Goal: Information Seeking & Learning: Learn about a topic

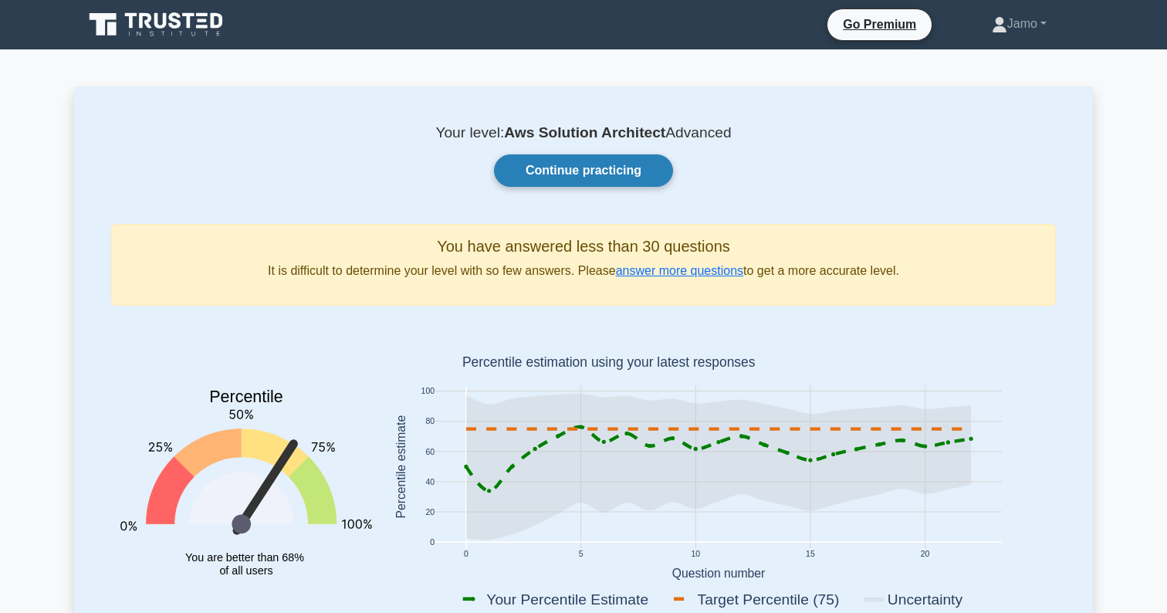
click at [583, 174] on link "Continue practicing" at bounding box center [583, 170] width 179 height 32
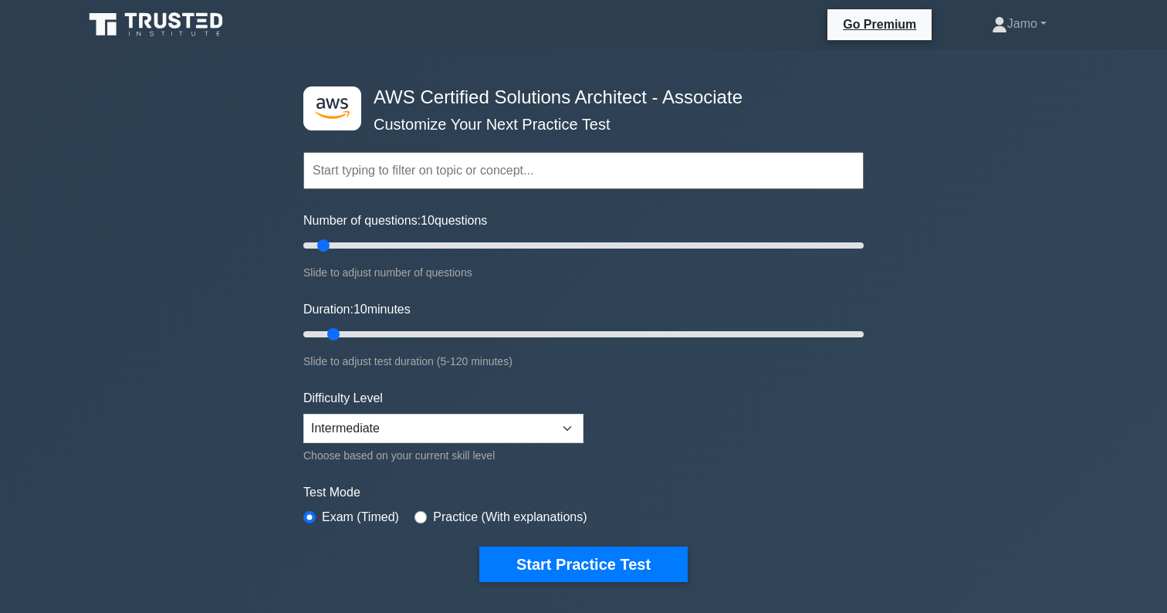
click at [433, 180] on input "text" at bounding box center [583, 170] width 560 height 37
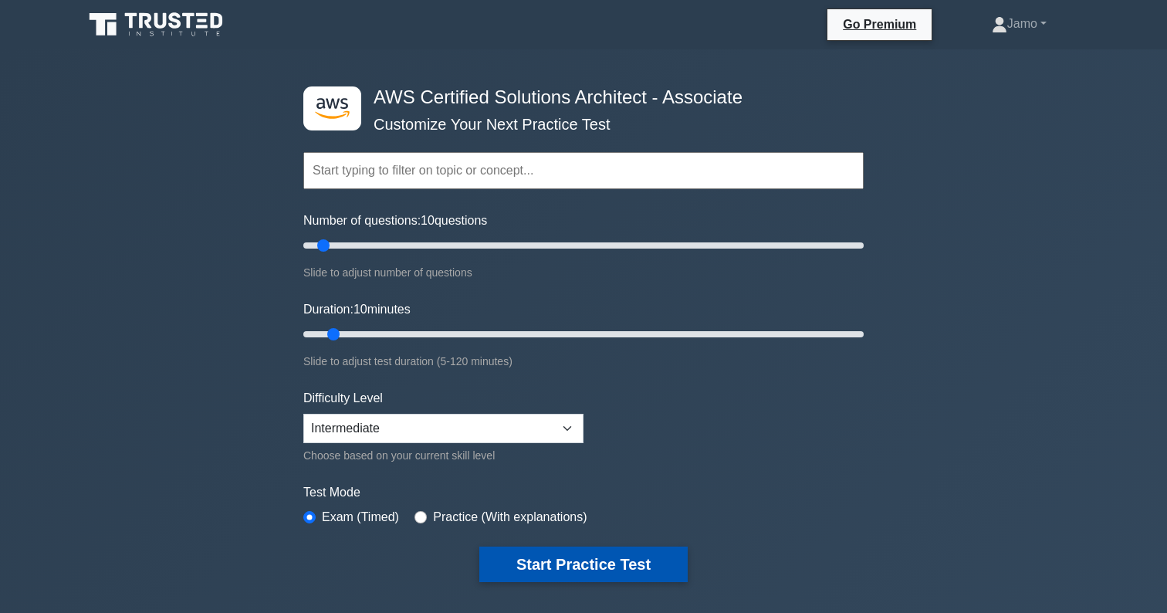
click at [593, 564] on button "Start Practice Test" at bounding box center [583, 563] width 208 height 35
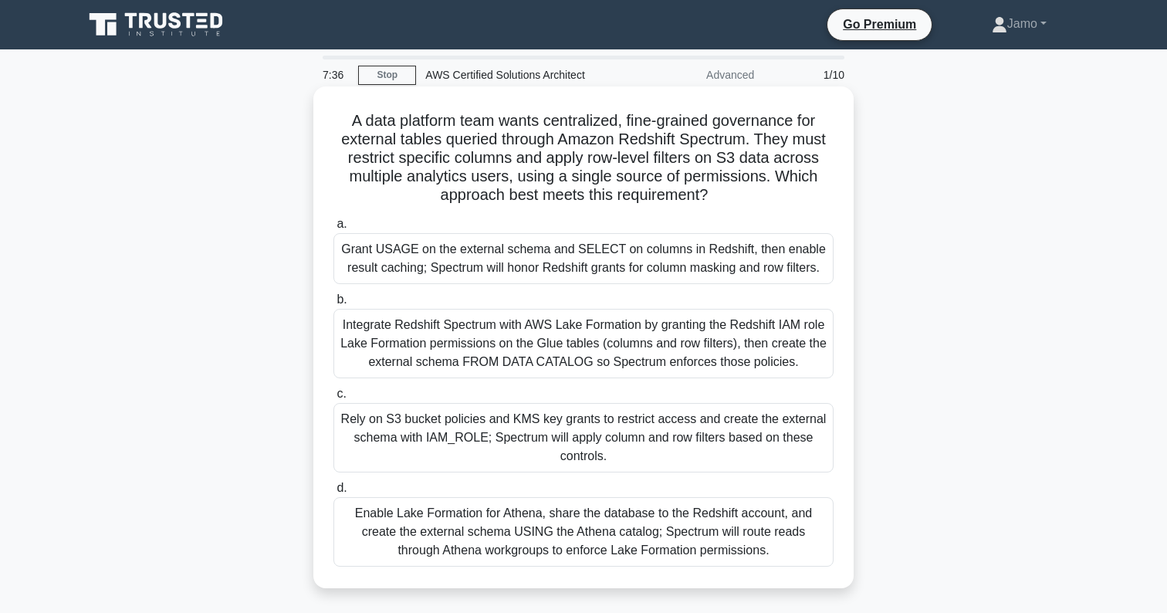
click at [575, 354] on div "Integrate Redshift Spectrum with AWS Lake Formation by granting the Redshift IA…" at bounding box center [583, 343] width 500 height 69
click at [333, 305] on input "b. Integrate Redshift Spectrum with AWS Lake Formation by granting the Redshift…" at bounding box center [333, 300] width 0 height 10
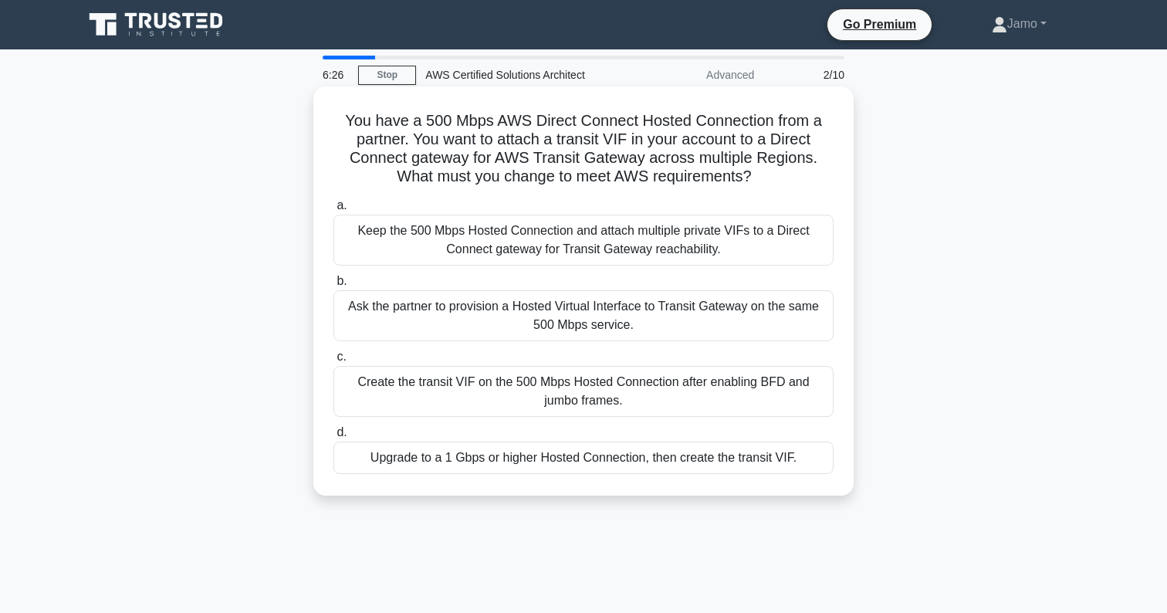
click at [650, 244] on div "Keep the 500 Mbps Hosted Connection and attach multiple private VIFs to a Direc…" at bounding box center [583, 239] width 500 height 51
click at [333, 211] on input "a. Keep the 500 Mbps Hosted Connection and attach multiple private VIFs to a Di…" at bounding box center [333, 206] width 0 height 10
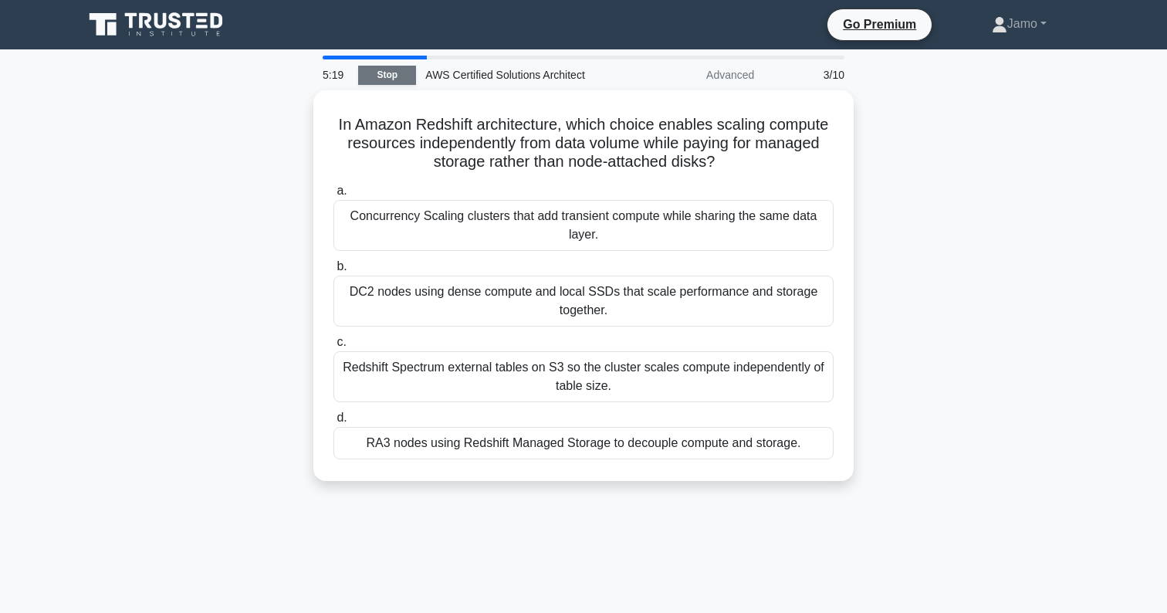
click at [379, 74] on link "Stop" at bounding box center [387, 75] width 58 height 19
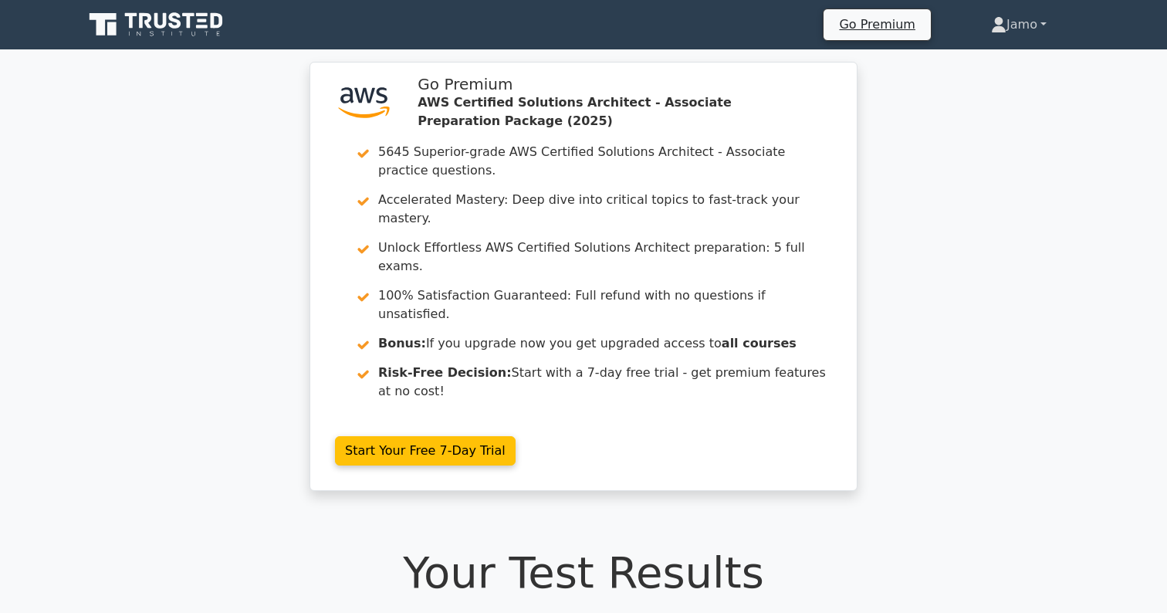
click at [1044, 25] on link "Jamo" at bounding box center [1019, 24] width 130 height 31
click at [977, 62] on link "Profile" at bounding box center [1015, 61] width 122 height 25
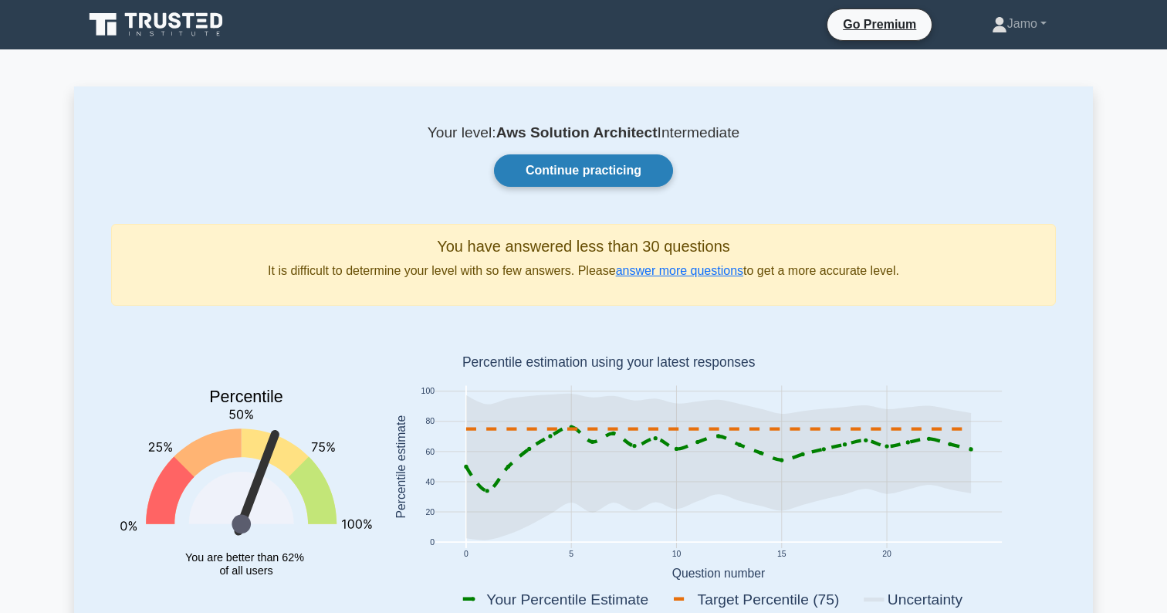
click at [604, 176] on link "Continue practicing" at bounding box center [583, 170] width 179 height 32
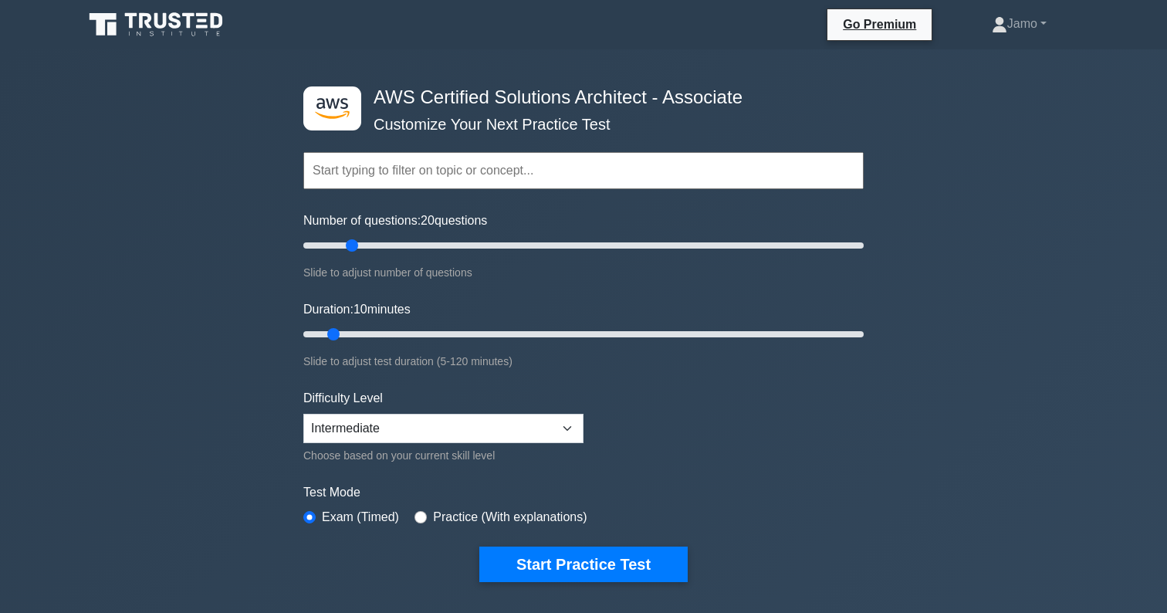
drag, startPoint x: 324, startPoint y: 246, endPoint x: 352, endPoint y: 246, distance: 27.8
type input "20"
click at [352, 246] on input "Number of questions: 20 questions" at bounding box center [583, 245] width 560 height 19
click at [381, 168] on input "text" at bounding box center [583, 170] width 560 height 37
drag, startPoint x: 333, startPoint y: 333, endPoint x: 382, endPoint y: 335, distance: 48.6
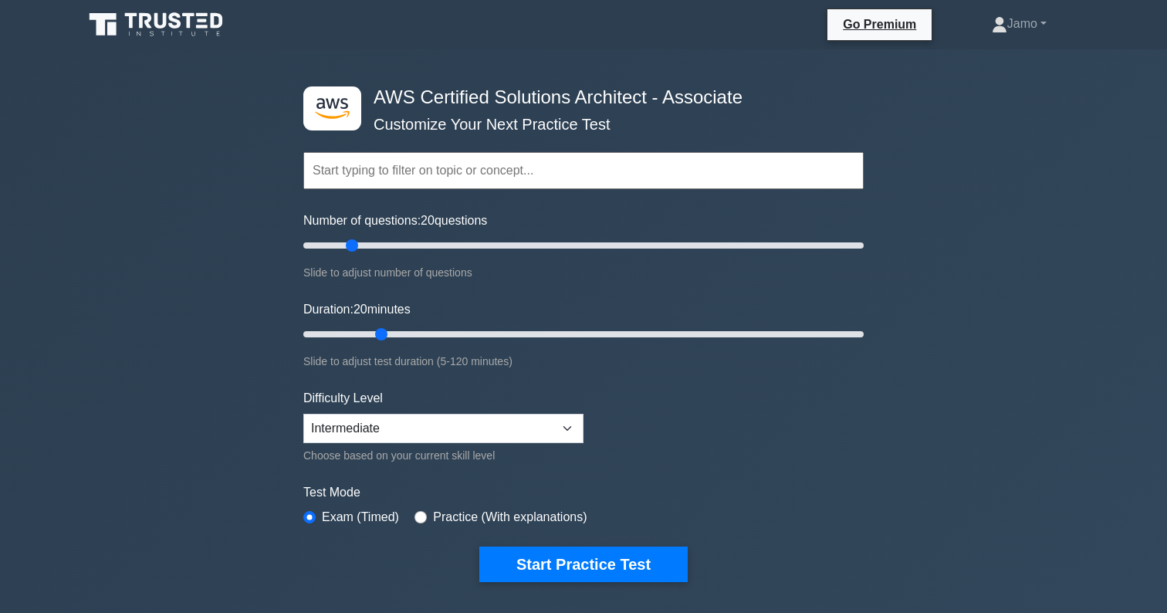
type input "20"
click at [382, 335] on input "Duration: 20 minutes" at bounding box center [583, 334] width 560 height 19
click at [421, 513] on input "radio" at bounding box center [420, 517] width 12 height 12
radio input "true"
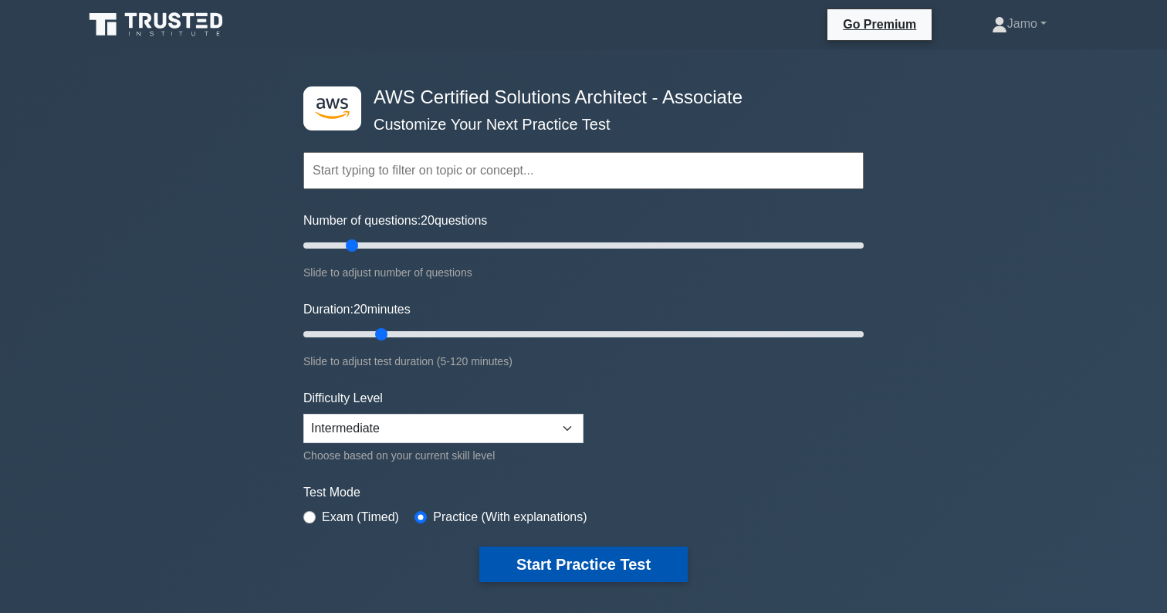
click at [594, 566] on button "Start Practice Test" at bounding box center [583, 563] width 208 height 35
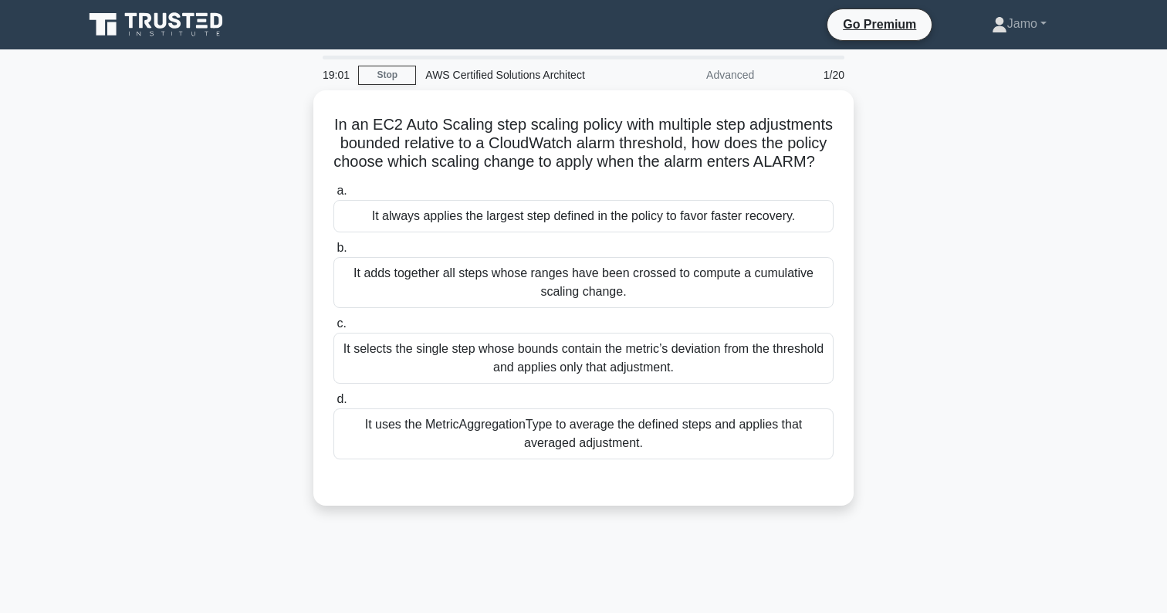
drag, startPoint x: 846, startPoint y: 149, endPoint x: 900, endPoint y: 311, distance: 170.8
click at [900, 311] on div "In an EC2 Auto Scaling step scaling policy with multiple step adjustments bound…" at bounding box center [583, 307] width 1018 height 434
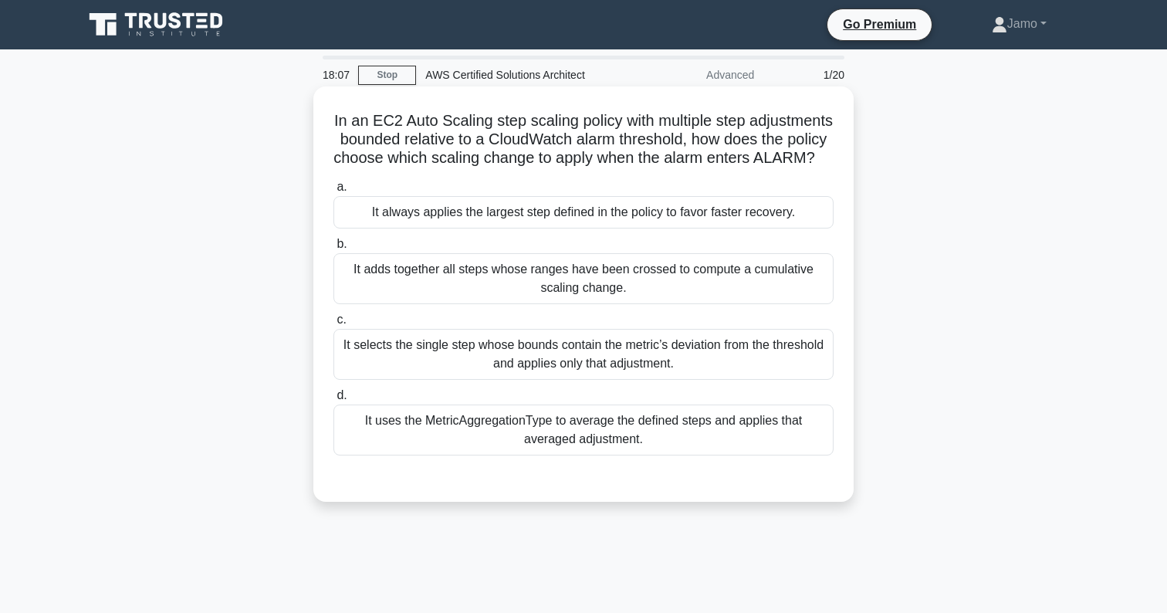
click at [596, 355] on div "It selects the single step whose bounds contain the metric’s deviation from the…" at bounding box center [583, 354] width 500 height 51
click at [333, 325] on input "c. It selects the single step whose bounds contain the metric’s deviation from …" at bounding box center [333, 320] width 0 height 10
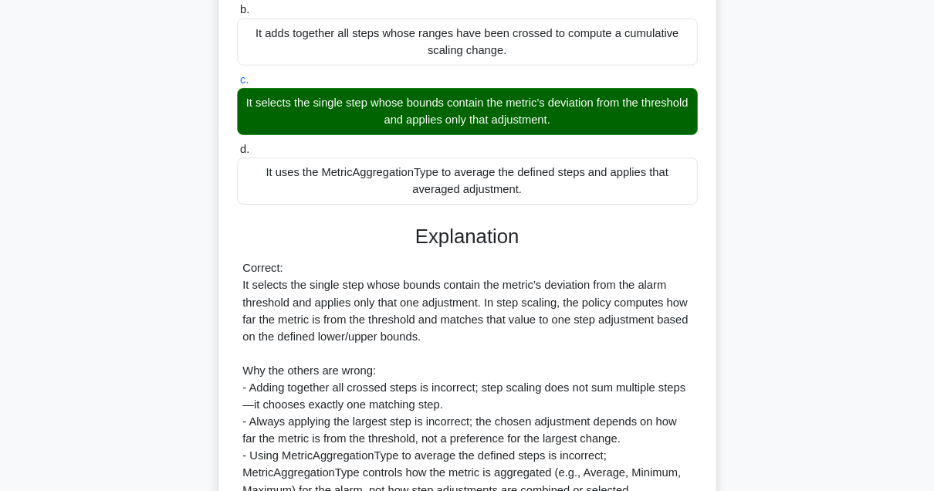
scroll to position [233, 0]
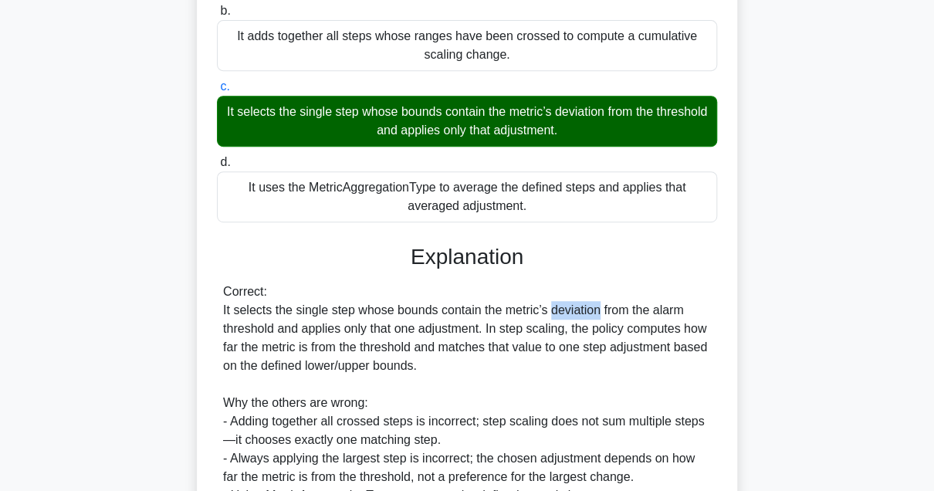
drag, startPoint x: 552, startPoint y: 311, endPoint x: 600, endPoint y: 311, distance: 48.6
click at [600, 311] on div "Correct: It selects the single step whose bounds contain the metric’s deviation…" at bounding box center [467, 411] width 488 height 259
copy div "deviation"
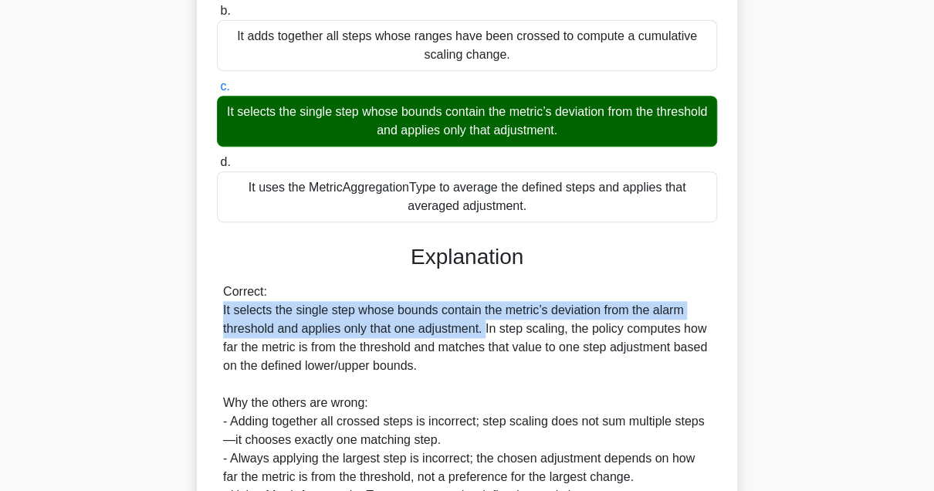
drag, startPoint x: 487, startPoint y: 329, endPoint x: 210, endPoint y: 302, distance: 278.4
click at [210, 302] on div "In an EC2 Auto Scaling step scaling policy with multiple step adjustments bound…" at bounding box center [467, 253] width 528 height 786
copy div "It selects the single step whose bounds contain the metric’s deviation from the…"
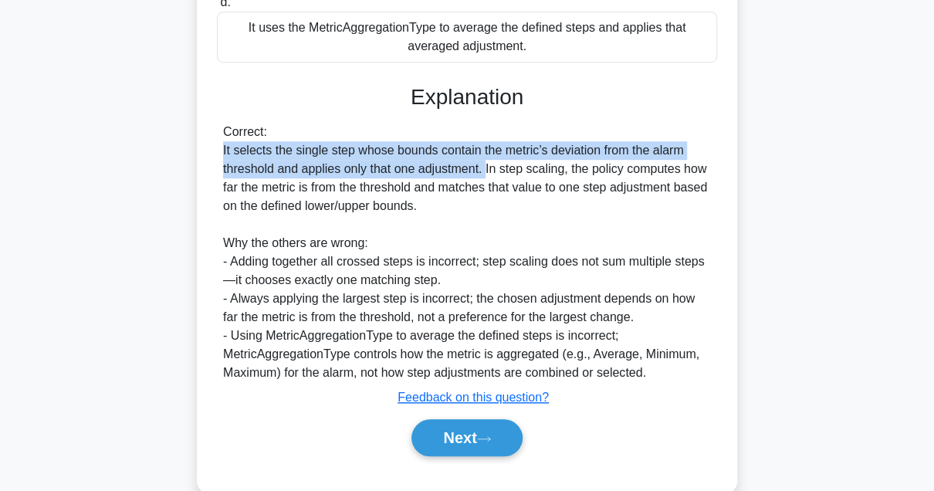
scroll to position [398, 0]
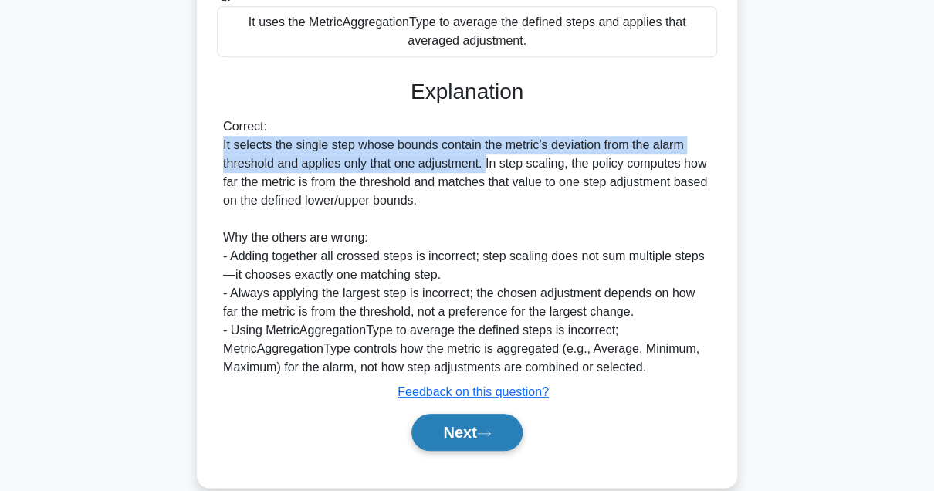
click at [502, 431] on button "Next" at bounding box center [466, 432] width 110 height 37
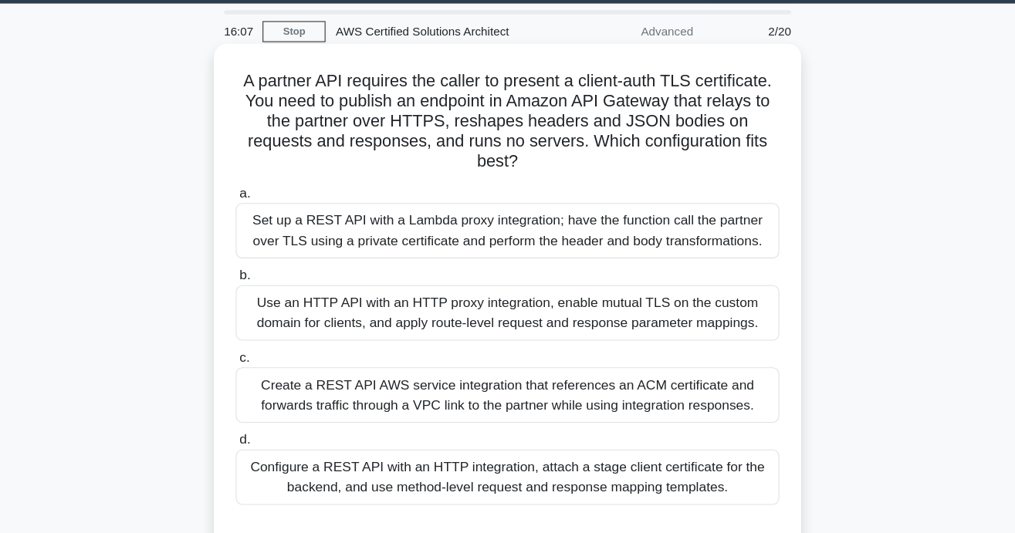
scroll to position [46, 0]
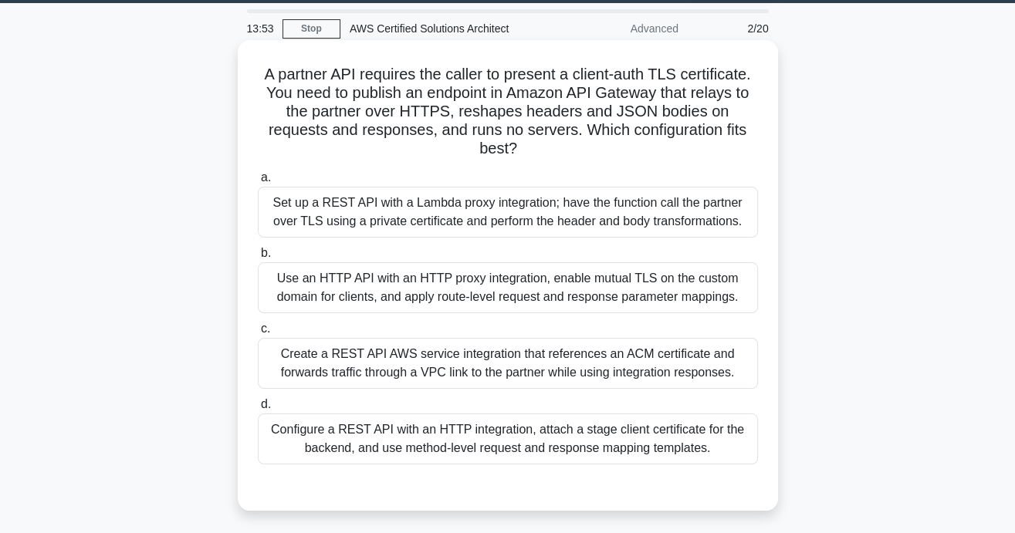
click at [430, 194] on div "Set up a REST API with a Lambda proxy integration; have the function call the p…" at bounding box center [508, 212] width 500 height 51
click at [258, 183] on input "a. Set up a REST API with a Lambda proxy integration; have the function call th…" at bounding box center [258, 178] width 0 height 10
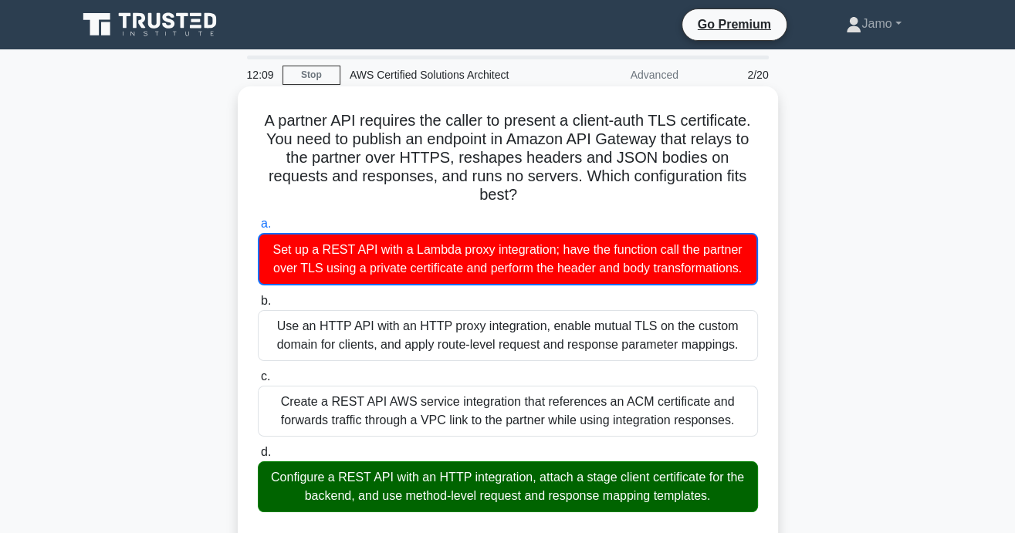
scroll to position [0, 0]
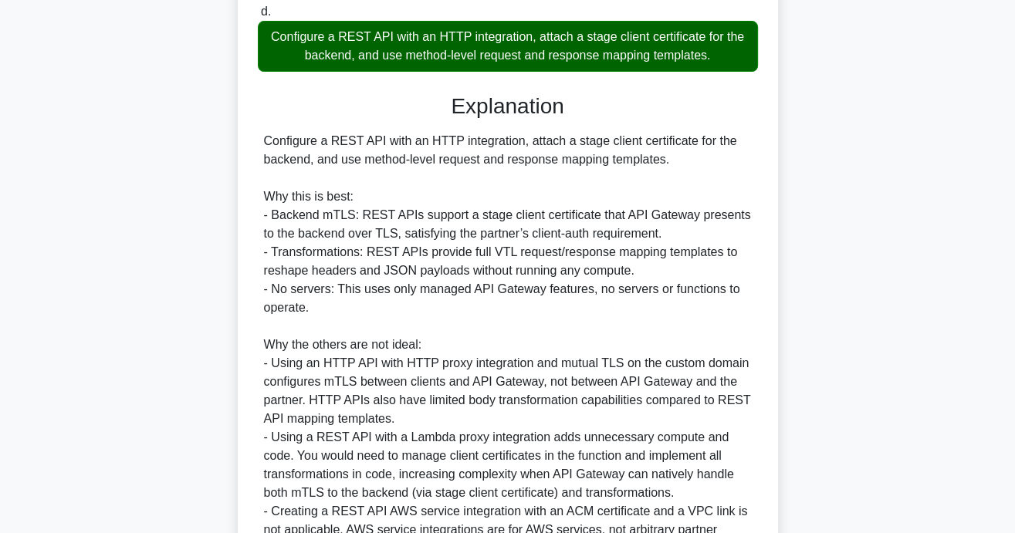
click at [554, 432] on div "Configure a REST API with an HTTP integration, attach a stage client certificat…" at bounding box center [508, 363] width 488 height 463
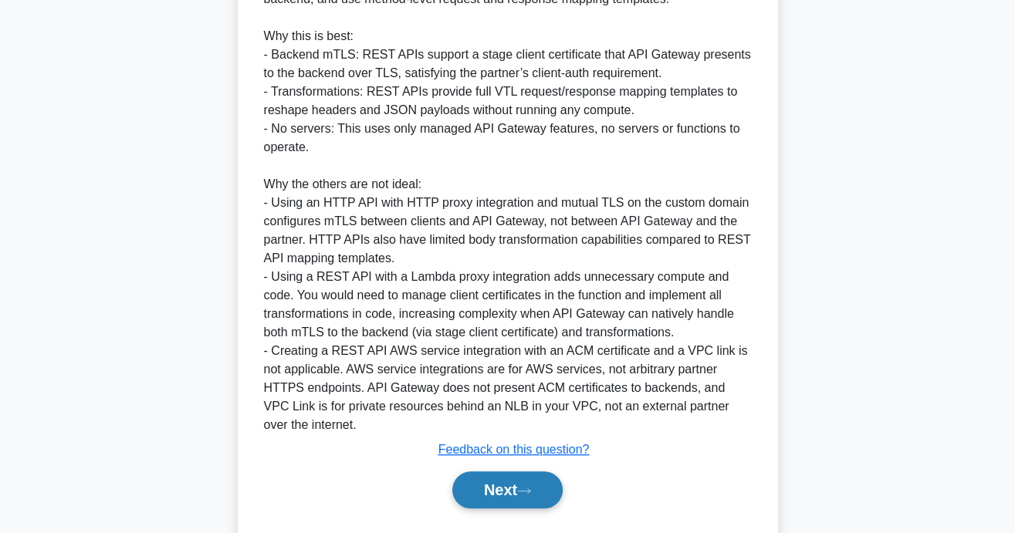
click at [518, 471] on button "Next" at bounding box center [507, 489] width 110 height 37
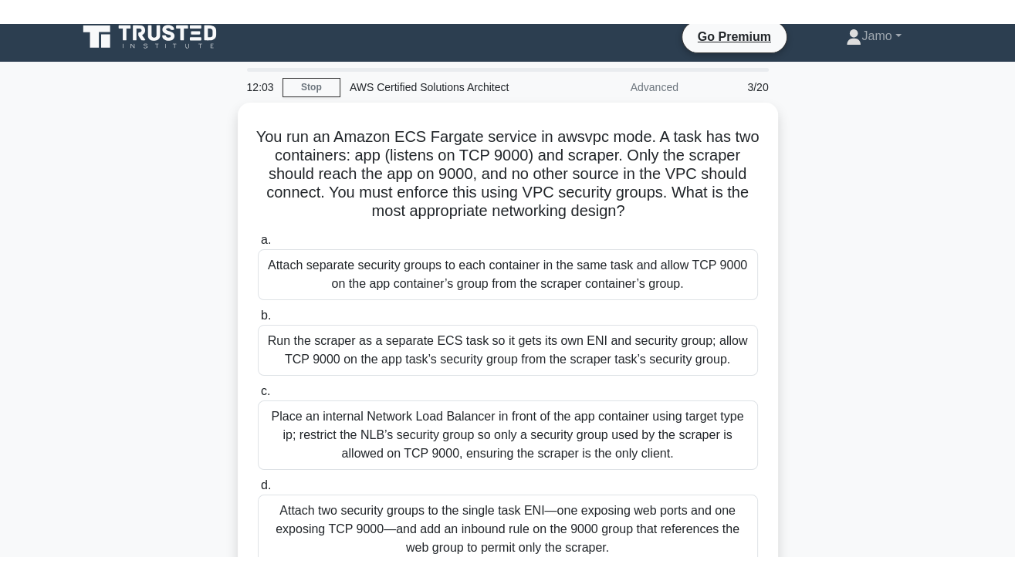
scroll to position [45, 0]
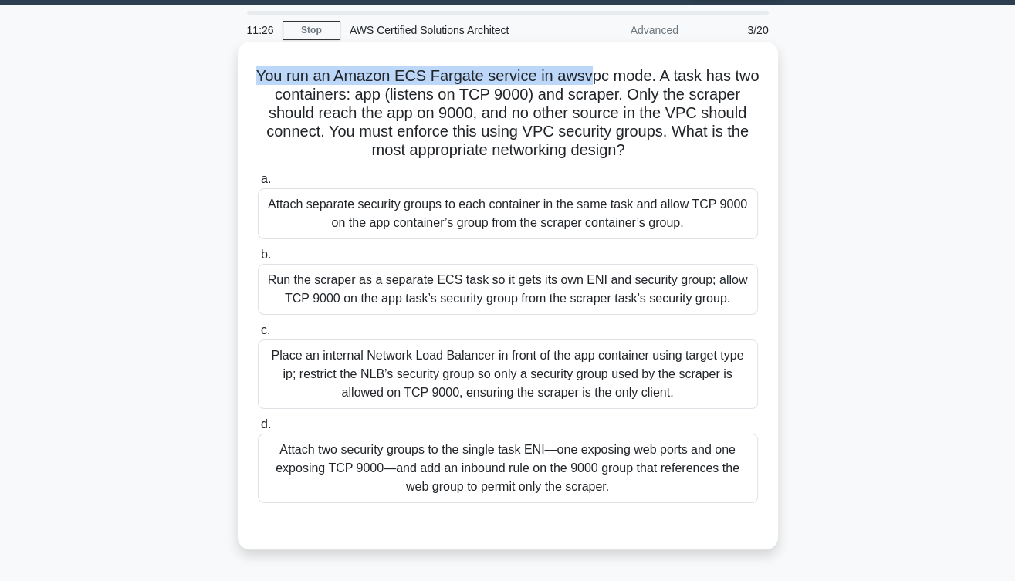
drag, startPoint x: 257, startPoint y: 75, endPoint x: 589, endPoint y: 80, distance: 332.6
click at [589, 80] on h5 "You run an Amazon ECS Fargate service in awsvpc mode. A task has two containers…" at bounding box center [507, 113] width 503 height 94
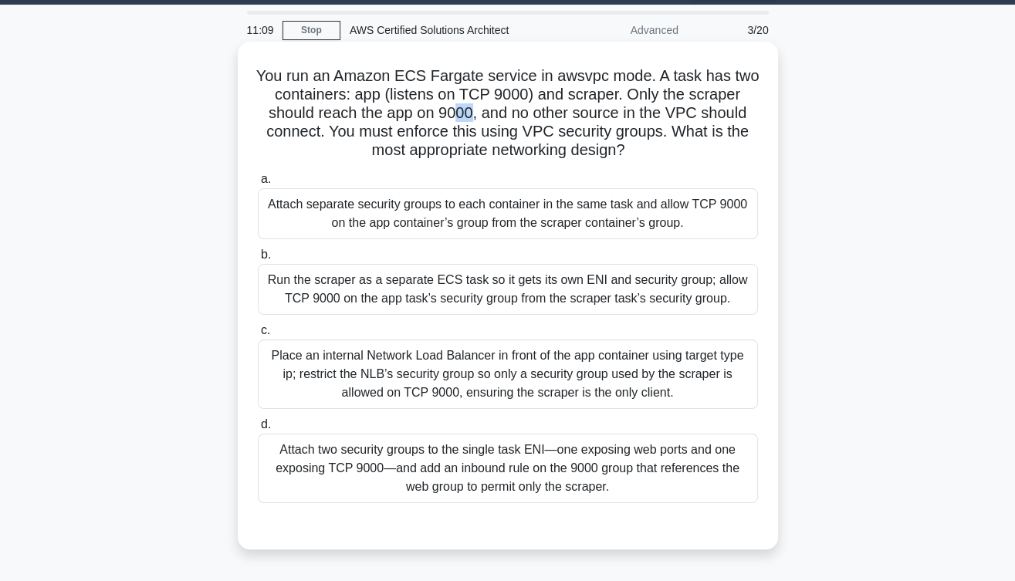
drag, startPoint x: 473, startPoint y: 113, endPoint x: 454, endPoint y: 113, distance: 18.5
click at [454, 113] on h5 "You run an Amazon ECS Fargate service in awsvpc mode. A task has two containers…" at bounding box center [507, 113] width 503 height 94
click at [543, 207] on div "Attach separate security groups to each container in the same task and allow TC…" at bounding box center [508, 213] width 500 height 51
click at [258, 184] on input "a. Attach separate security groups to each container in the same task and allow…" at bounding box center [258, 179] width 0 height 10
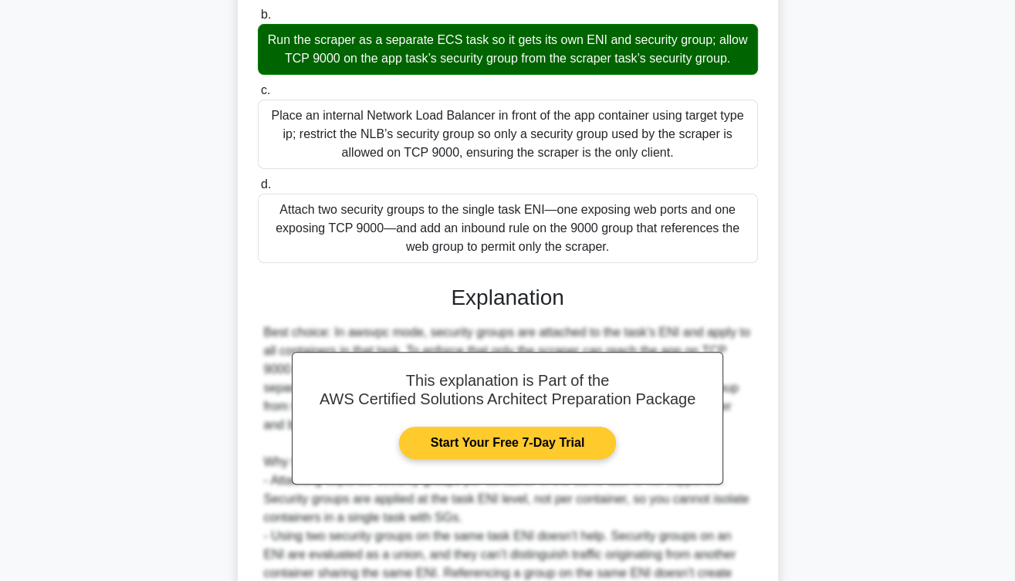
scroll to position [287, 0]
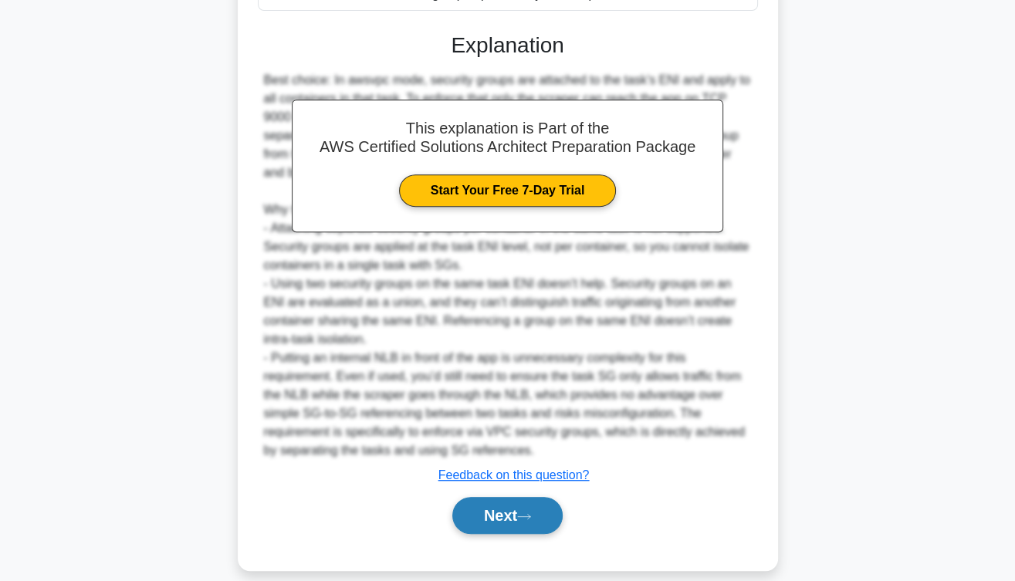
click at [531, 512] on icon at bounding box center [524, 516] width 14 height 8
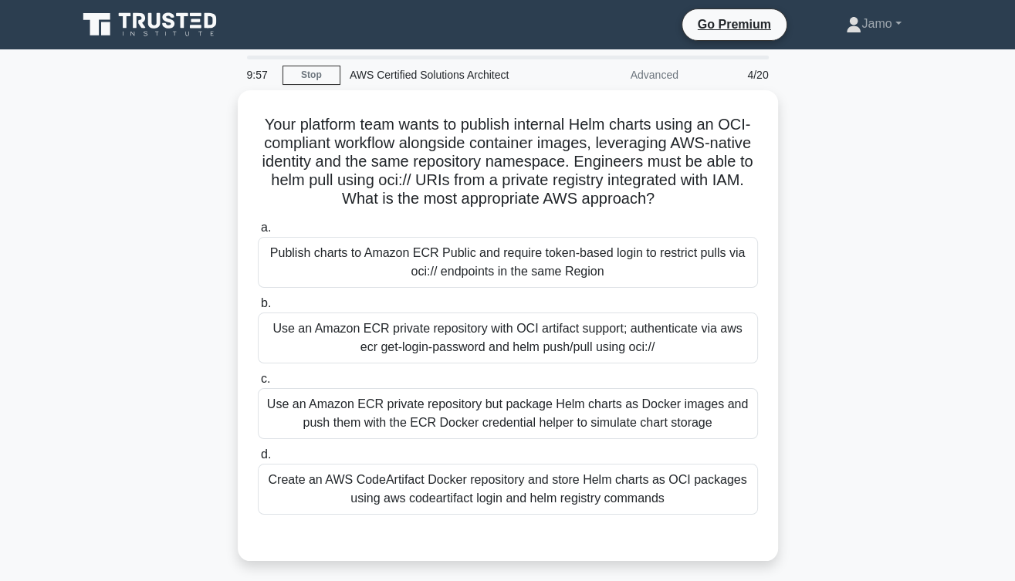
scroll to position [0, 0]
